Goal: Information Seeking & Learning: Learn about a topic

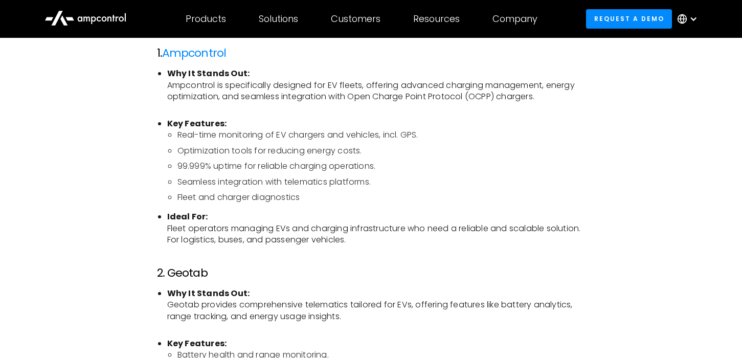
scroll to position [1254, 0]
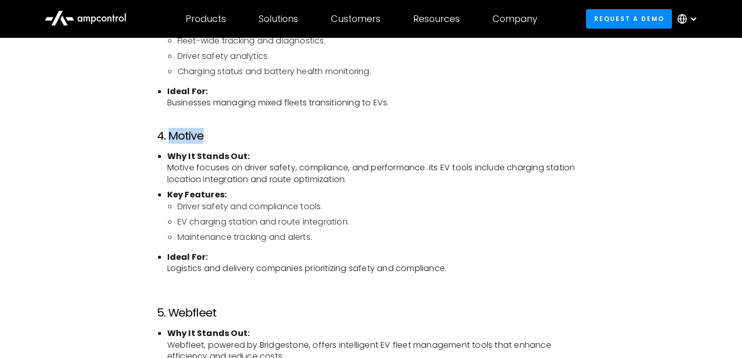
drag, startPoint x: 203, startPoint y: 135, endPoint x: 168, endPoint y: 137, distance: 35.4
click at [168, 137] on h3 "4. Motive" at bounding box center [371, 135] width 429 height 13
copy h3 "Motive"
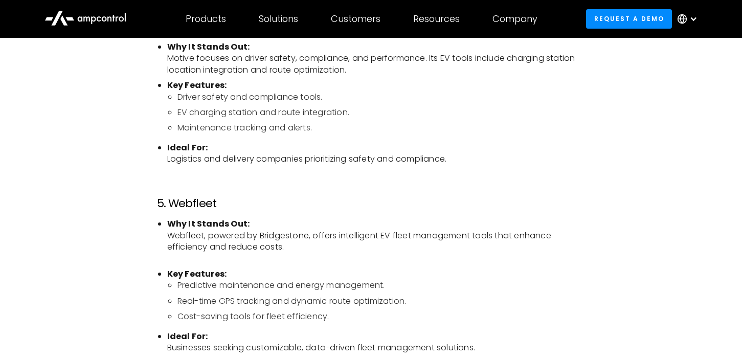
scroll to position [1309, 0]
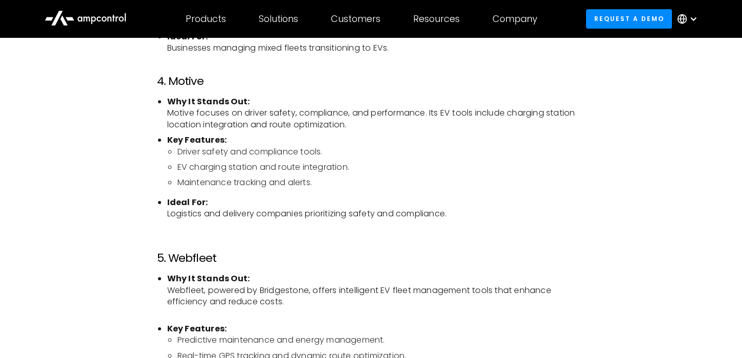
click at [164, 79] on h3 "4. Motive" at bounding box center [371, 81] width 429 height 13
click at [196, 81] on h3 "4. Motive" at bounding box center [371, 81] width 429 height 13
drag, startPoint x: 197, startPoint y: 81, endPoint x: 210, endPoint y: 85, distance: 13.6
click at [197, 81] on h3 "4. Motive" at bounding box center [371, 81] width 429 height 13
click at [212, 85] on h3 "4. Motive" at bounding box center [371, 81] width 429 height 13
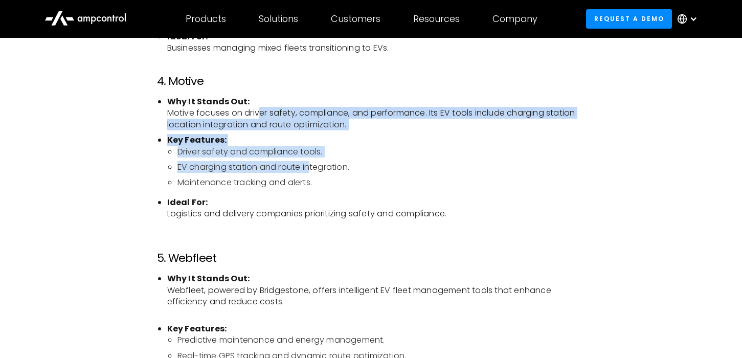
click at [323, 180] on ul "Why It Stands Out: Motive focuses on driver safety, compliance, and performance…" at bounding box center [371, 163] width 429 height 135
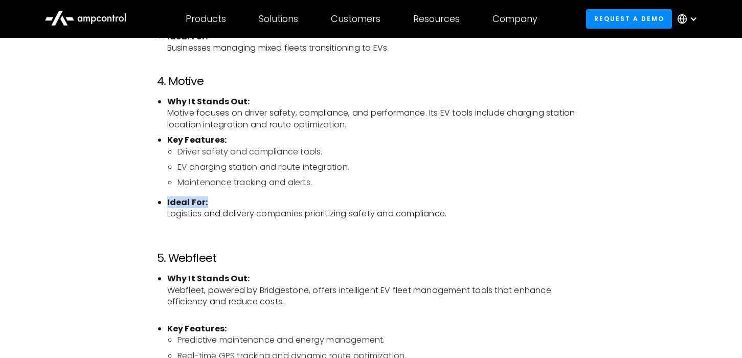
drag, startPoint x: 368, startPoint y: 196, endPoint x: 392, endPoint y: 204, distance: 24.9
click at [382, 202] on ul "Why It Stands Out: Motive focuses on driver safety, compliance, and performance…" at bounding box center [371, 163] width 429 height 135
click at [468, 213] on li "Ideal For: Logistics and delivery companies prioritizing safety and compliance." at bounding box center [376, 214] width 418 height 34
click at [515, 219] on li "Ideal For: Logistics and delivery companies prioritizing safety and compliance." at bounding box center [376, 214] width 418 height 34
drag, startPoint x: 491, startPoint y: 212, endPoint x: 321, endPoint y: 169, distance: 175.2
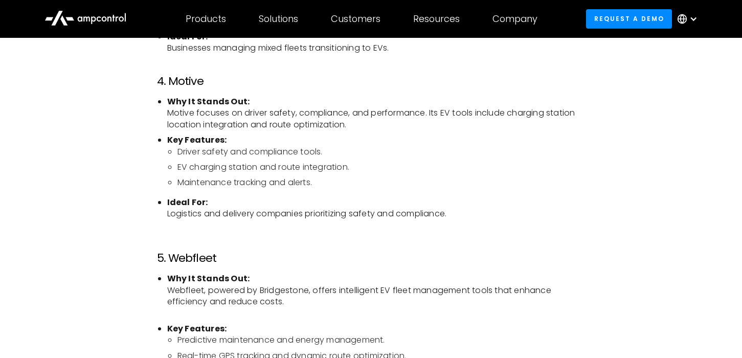
click at [415, 196] on ul "Why It Stands Out: Motive focuses on driver safety, compliance, and performance…" at bounding box center [371, 163] width 429 height 135
drag, startPoint x: 321, startPoint y: 169, endPoint x: 193, endPoint y: 135, distance: 131.9
click at [198, 136] on li "Key Features: Driver safety and compliance tools. EV charging station and route…" at bounding box center [376, 162] width 418 height 54
click at [195, 135] on strong "Key Features:" at bounding box center [197, 140] width 60 height 12
click at [261, 148] on li "Driver safety and compliance tools." at bounding box center [382, 151] width 408 height 11
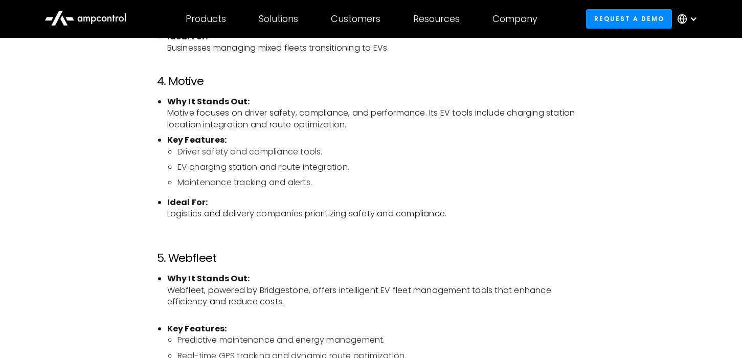
drag, startPoint x: 283, startPoint y: 154, endPoint x: 233, endPoint y: 162, distance: 51.3
click at [276, 161] on ul "Driver safety and compliance tools. EV charging station and route integration. …" at bounding box center [376, 167] width 418 height 42
click at [219, 164] on li "EV charging station and route integration." at bounding box center [382, 167] width 408 height 11
click at [218, 165] on li "EV charging station and route integration." at bounding box center [382, 167] width 408 height 11
drag, startPoint x: 242, startPoint y: 168, endPoint x: 393, endPoint y: 172, distance: 150.5
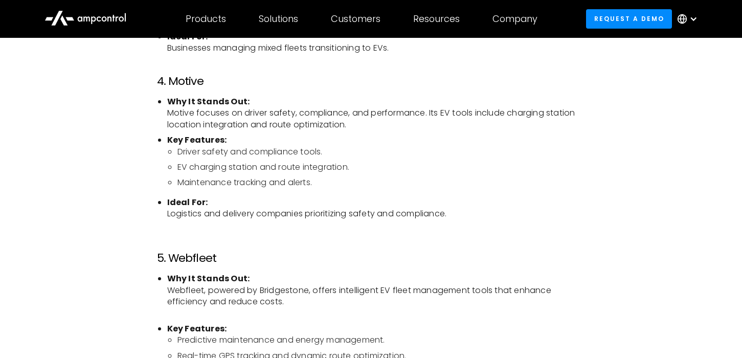
click at [363, 173] on ul "Driver safety and compliance tools. EV charging station and route integration. …" at bounding box center [376, 167] width 418 height 42
drag, startPoint x: 393, startPoint y: 172, endPoint x: 400, endPoint y: 172, distance: 7.2
click at [396, 172] on li "EV charging station and route integration." at bounding box center [382, 167] width 408 height 11
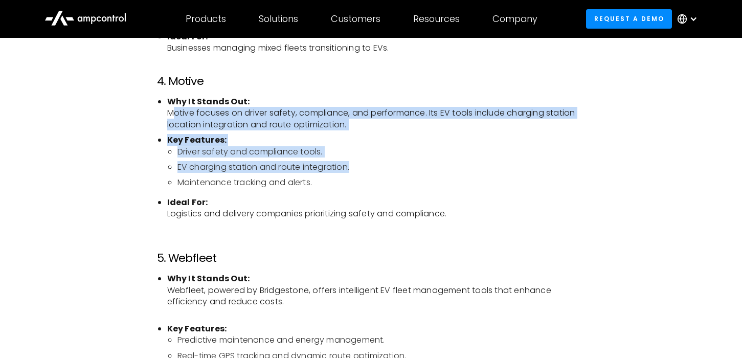
drag, startPoint x: 393, startPoint y: 171, endPoint x: 175, endPoint y: 117, distance: 224.6
click at [175, 117] on ul "Why It Stands Out: Motive focuses on driver safety, compliance, and performance…" at bounding box center [371, 163] width 429 height 135
click at [240, 113] on li "Why It Stands Out: Motive focuses on driver safety, compliance, and performance…" at bounding box center [376, 113] width 418 height 34
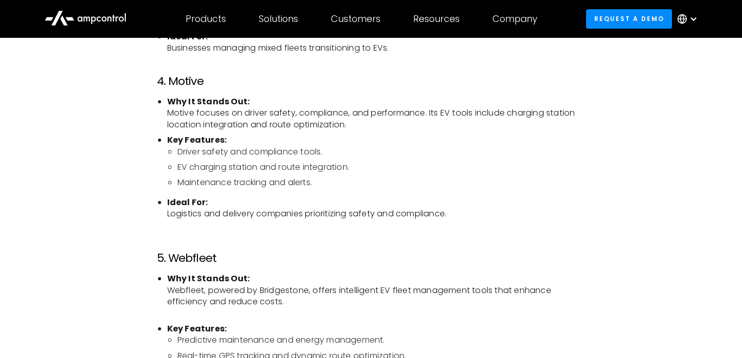
click at [165, 106] on ul "Why It Stands Out: Motive focuses on driver safety, compliance, and performance…" at bounding box center [371, 163] width 429 height 135
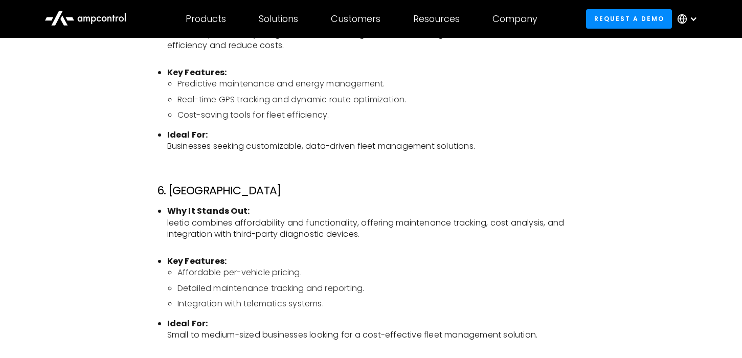
scroll to position [1509, 0]
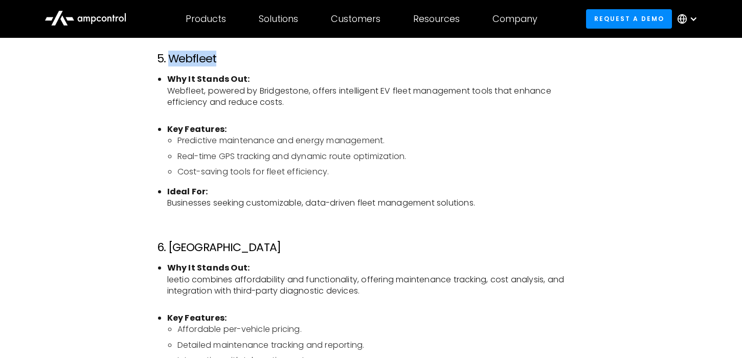
drag, startPoint x: 217, startPoint y: 64, endPoint x: 170, endPoint y: 58, distance: 47.0
click at [170, 58] on h3 "5. Webfleet" at bounding box center [371, 58] width 429 height 13
copy h3 "Webfleet"
